Goal: Task Accomplishment & Management: Use online tool/utility

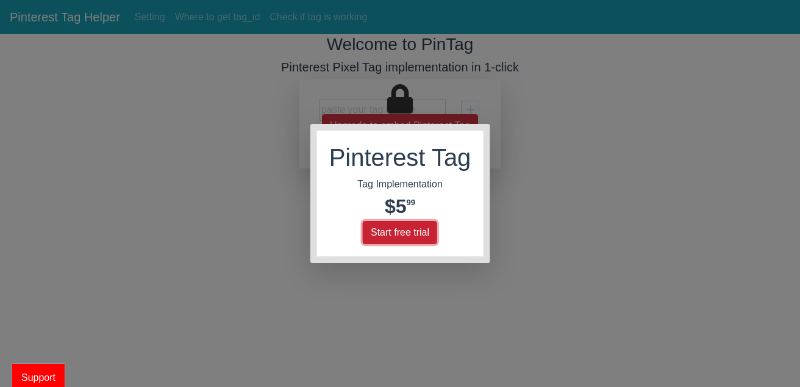
click at [392, 232] on button "Start free trial" at bounding box center [400, 232] width 74 height 23
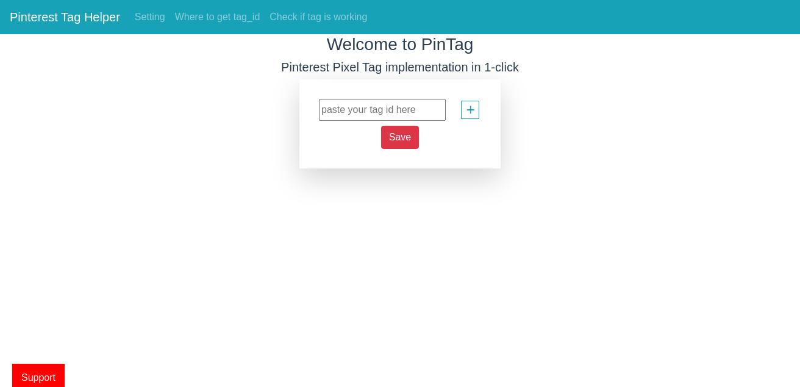
click at [406, 109] on input "text" at bounding box center [382, 110] width 127 height 22
paste input "2613646005099"
type input "2613646005099"
click at [402, 138] on span "Save" at bounding box center [400, 137] width 22 height 10
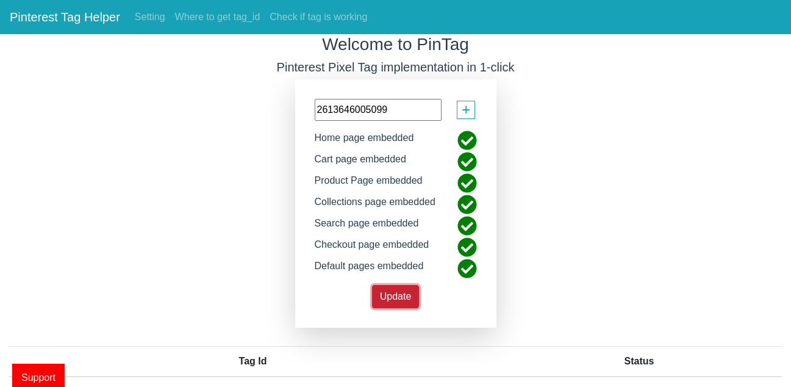
click at [385, 293] on span "Update" at bounding box center [396, 296] width 32 height 10
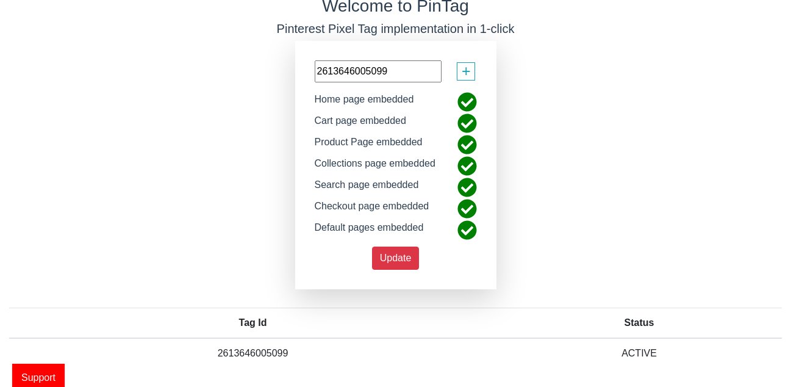
click at [626, 348] on td "ACTIVE" at bounding box center [638, 353] width 285 height 30
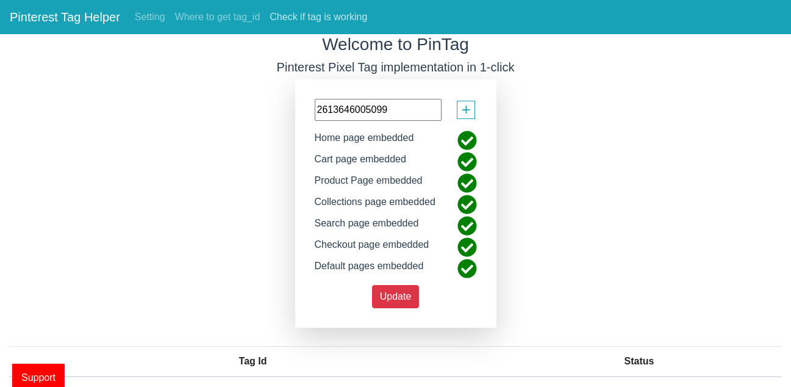
click at [305, 12] on link "Check if tag is working" at bounding box center [318, 17] width 107 height 24
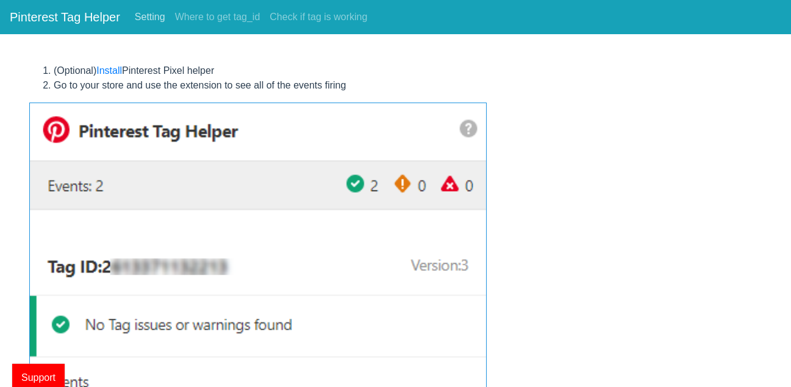
click at [161, 17] on link "Setting" at bounding box center [150, 17] width 40 height 24
